Goal: Find specific page/section: Find specific page/section

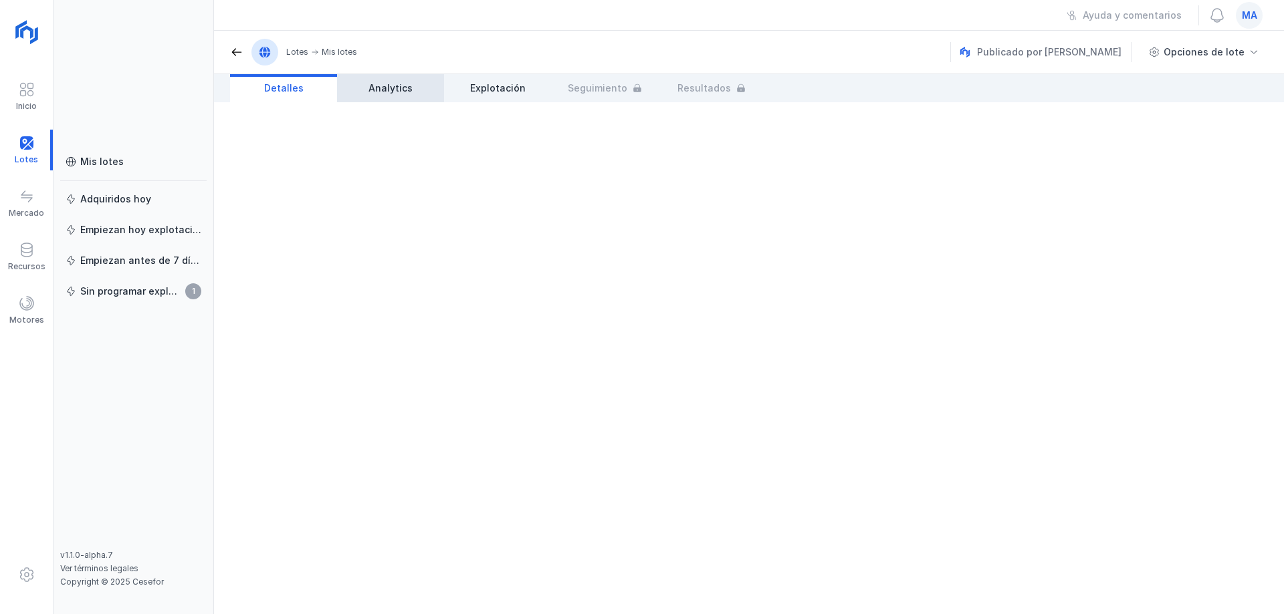
click at [394, 86] on span "Analytics" at bounding box center [390, 88] width 44 height 13
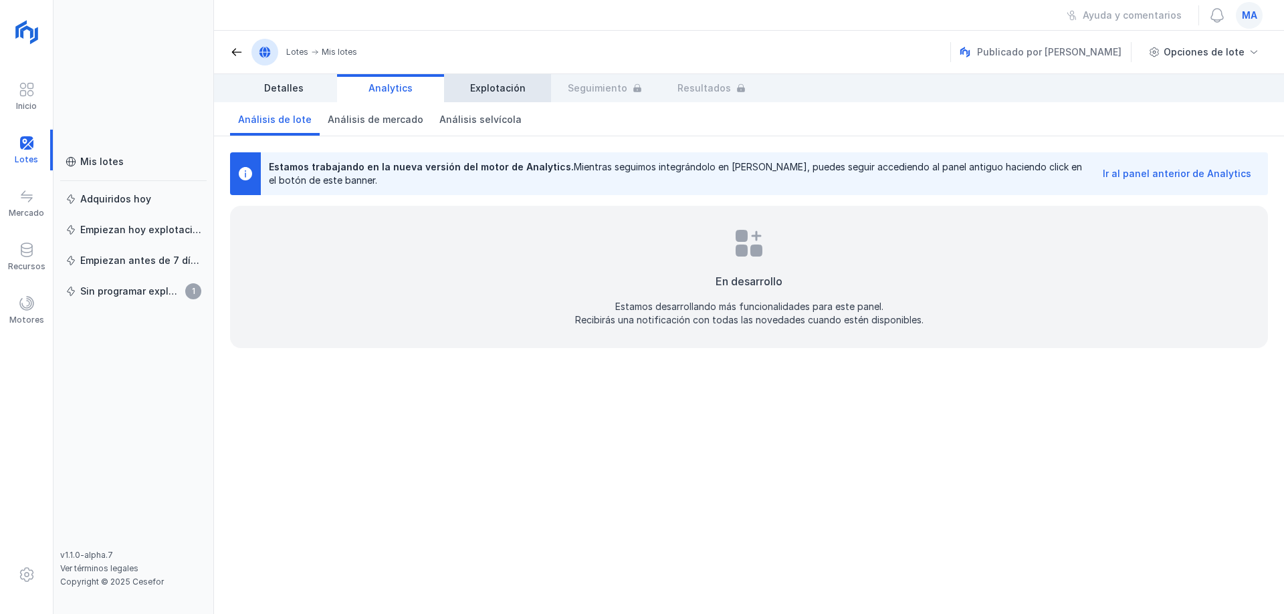
click at [485, 90] on span "Explotación" at bounding box center [497, 88] width 55 height 13
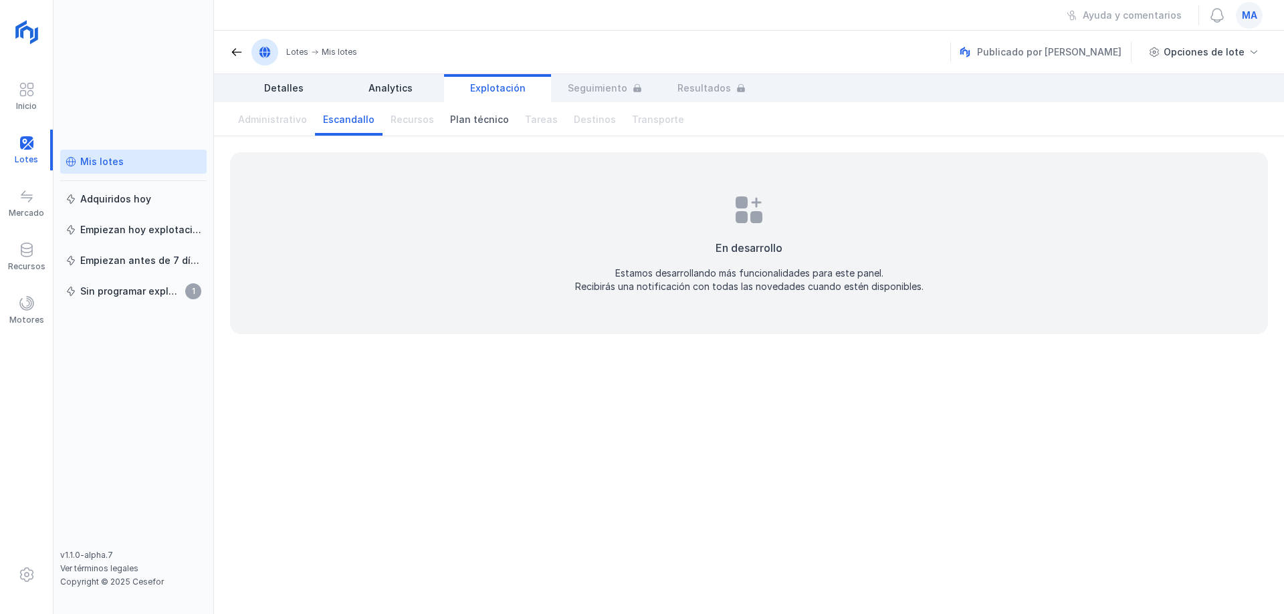
click at [138, 166] on div "Mis lotes" at bounding box center [134, 161] width 136 height 13
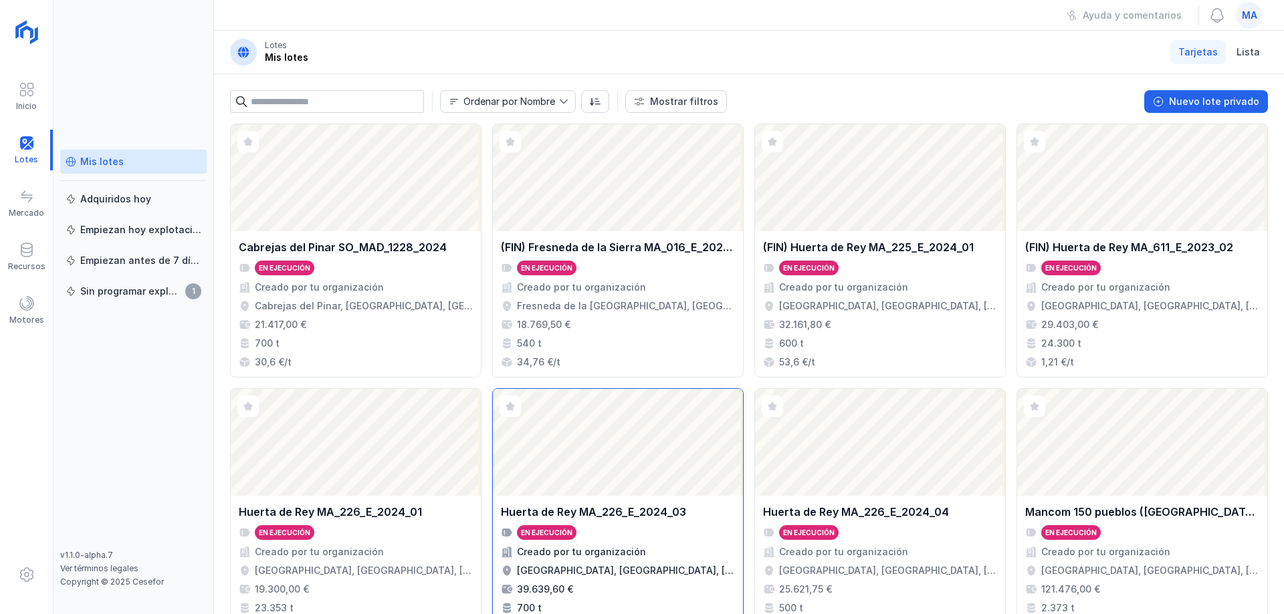
click at [637, 532] on div "En ejecución" at bounding box center [618, 532] width 234 height 15
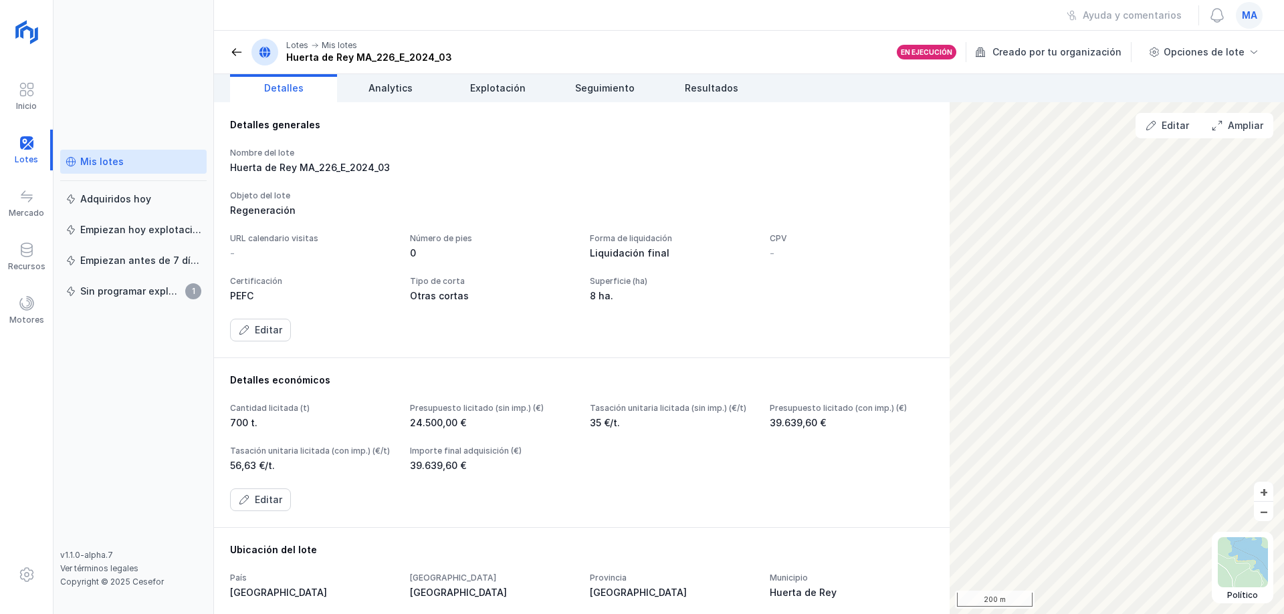
click at [711, 191] on div "Objeto del lote" at bounding box center [581, 196] width 703 height 11
